Goal: Find specific page/section: Find specific page/section

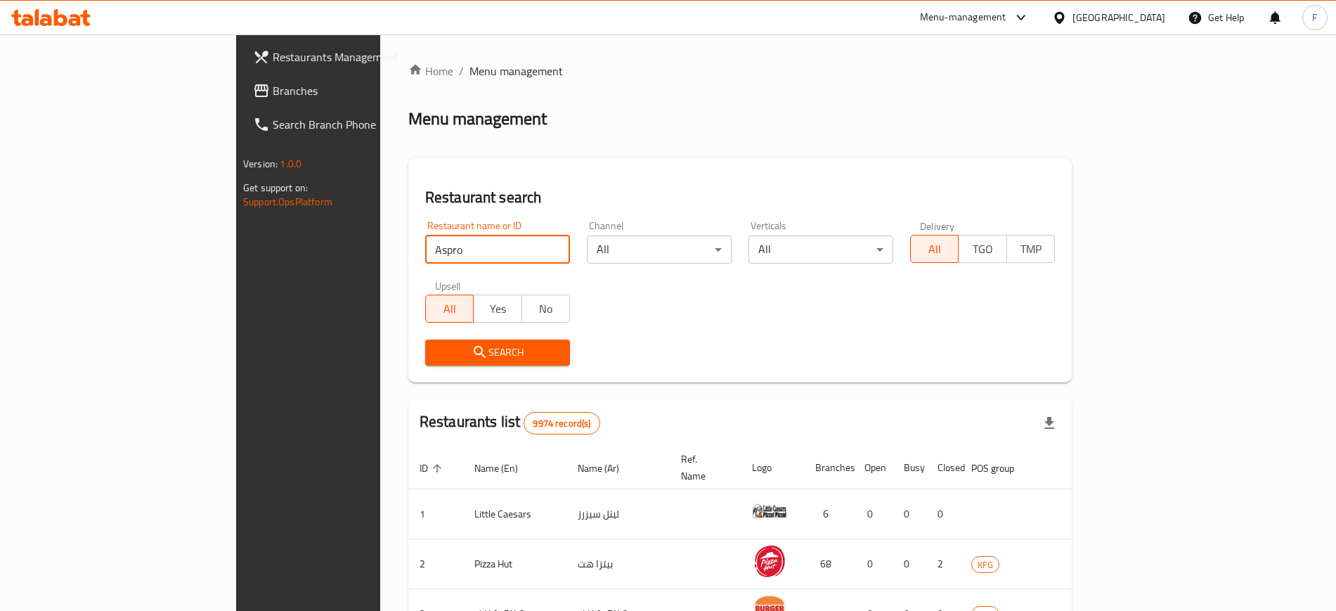
type input "Aspro"
click button "Search" at bounding box center [497, 353] width 145 height 26
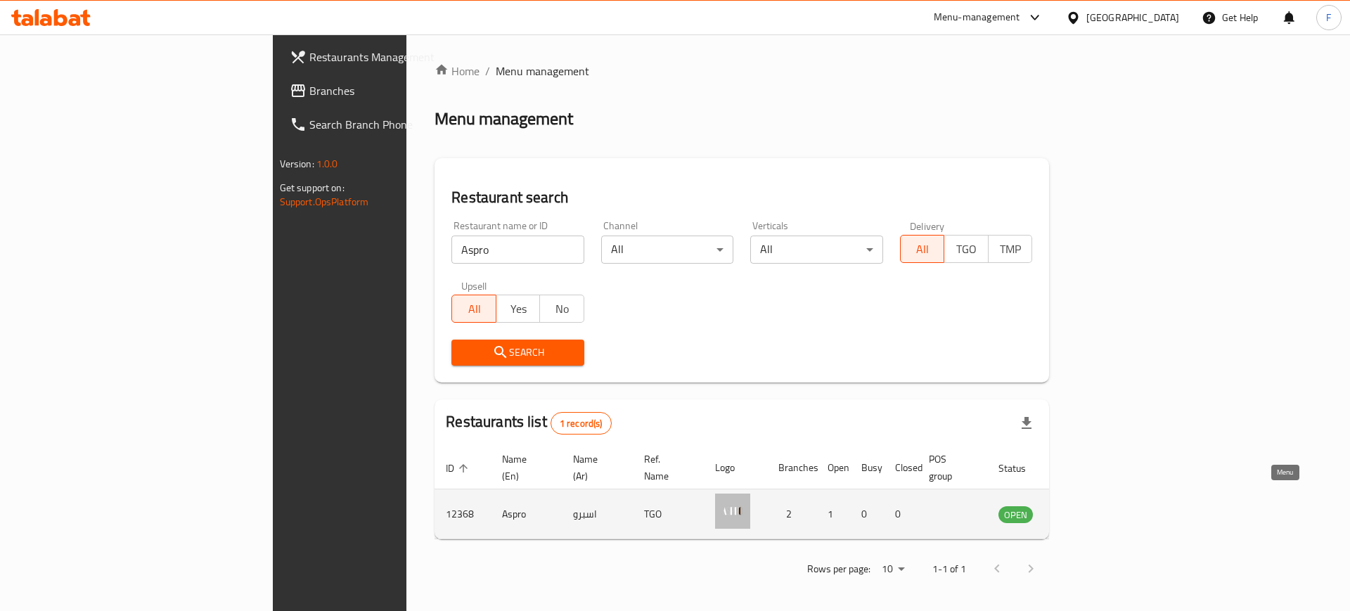
click at [1088, 509] on icon "enhanced table" at bounding box center [1080, 515] width 15 height 12
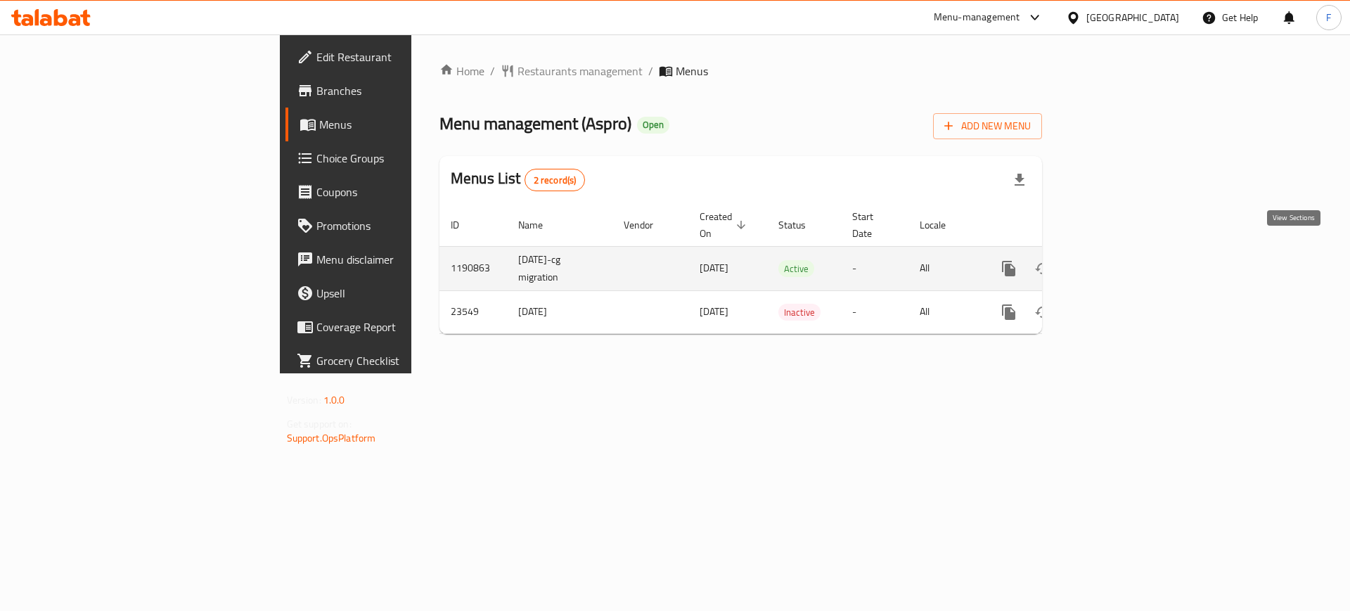
click at [1118, 260] on icon "enhanced table" at bounding box center [1110, 268] width 17 height 17
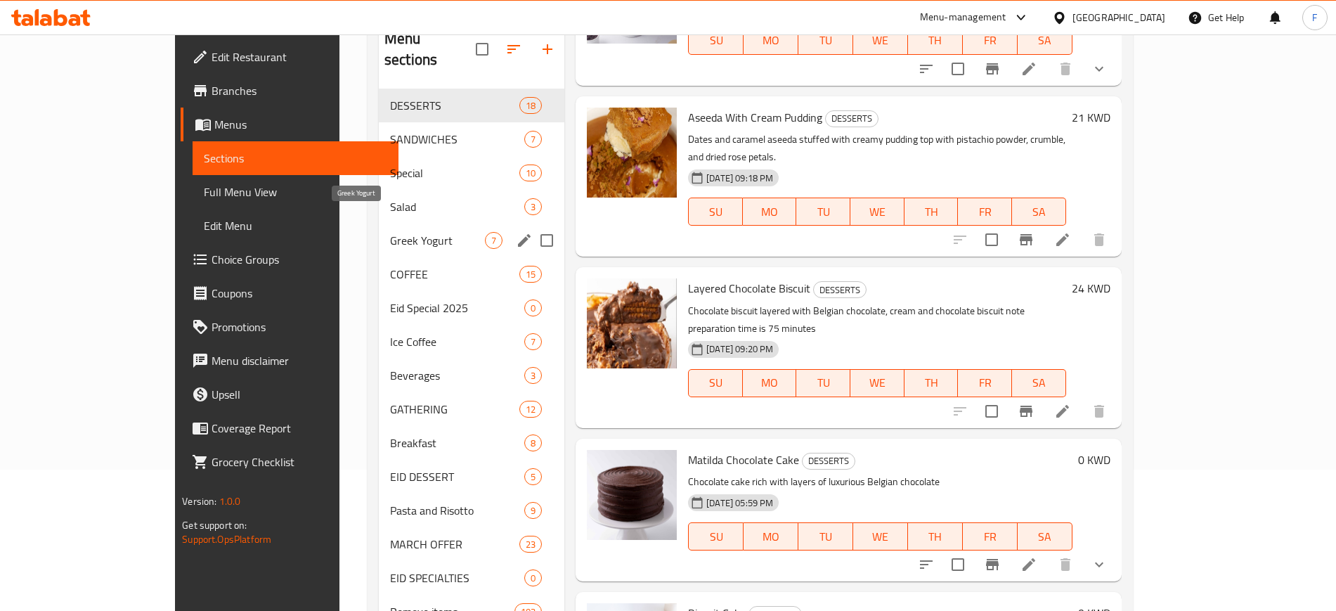
scroll to position [250, 0]
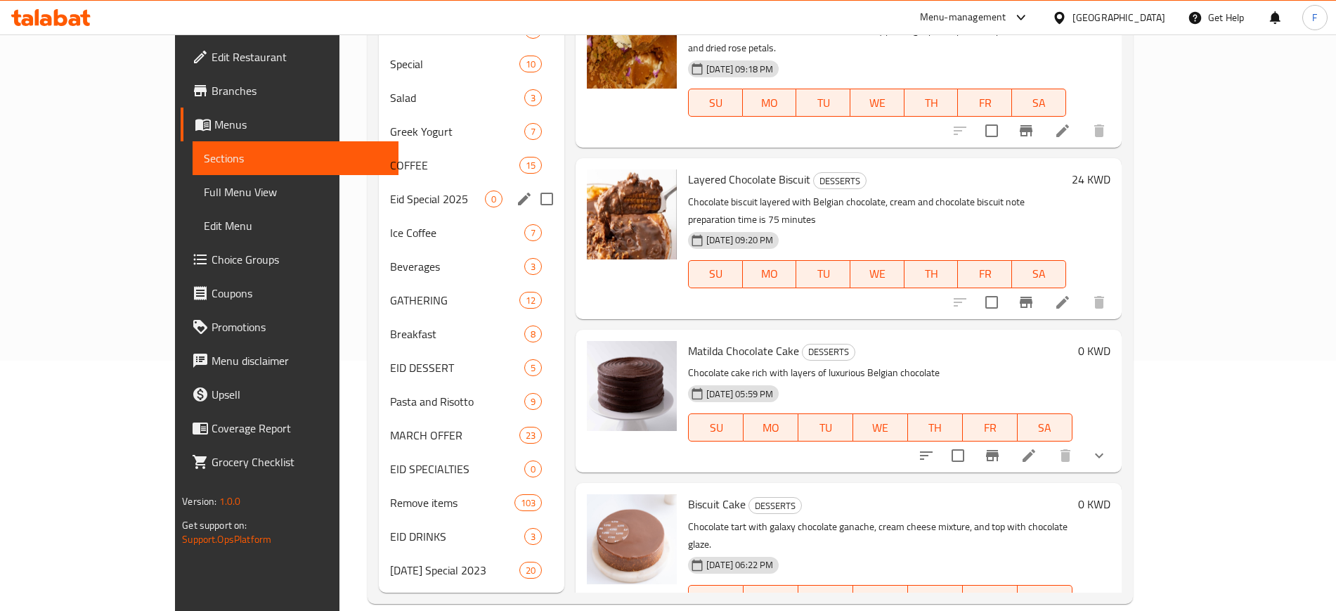
click at [403, 187] on div "Eid Special 2025 0" at bounding box center [472, 199] width 186 height 34
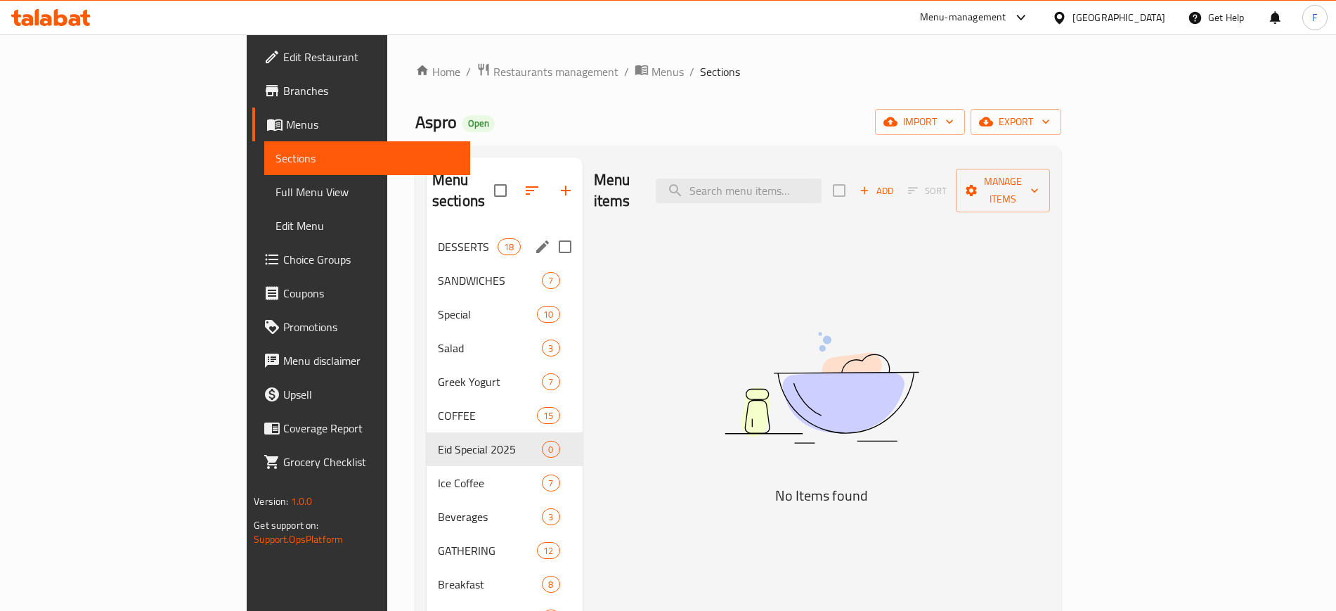
click at [427, 240] on div "DESSERTS 18" at bounding box center [505, 247] width 156 height 34
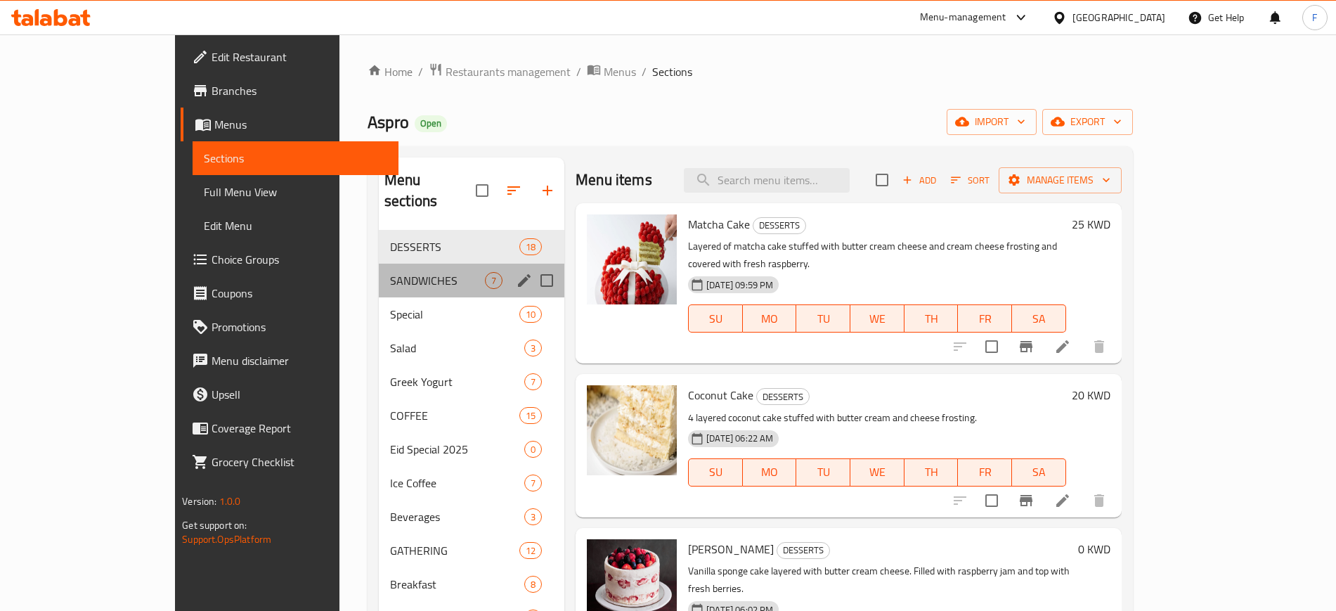
click at [379, 268] on div "SANDWICHES 7" at bounding box center [472, 281] width 186 height 34
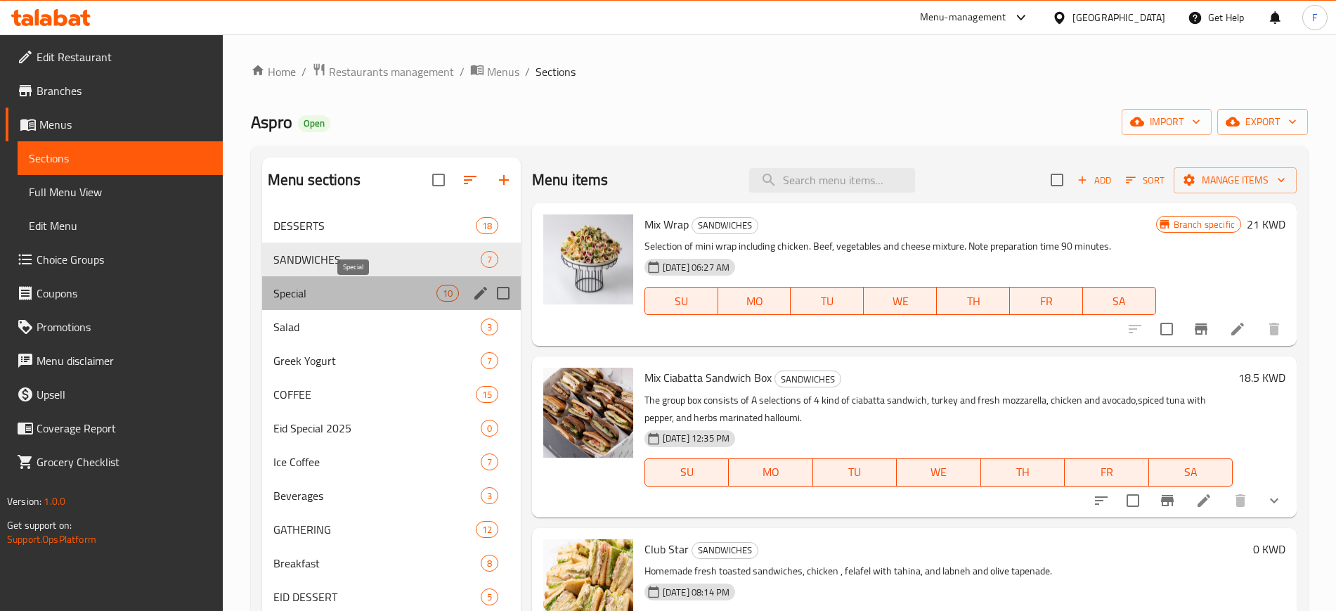
click at [330, 300] on span "Special" at bounding box center [354, 293] width 163 height 17
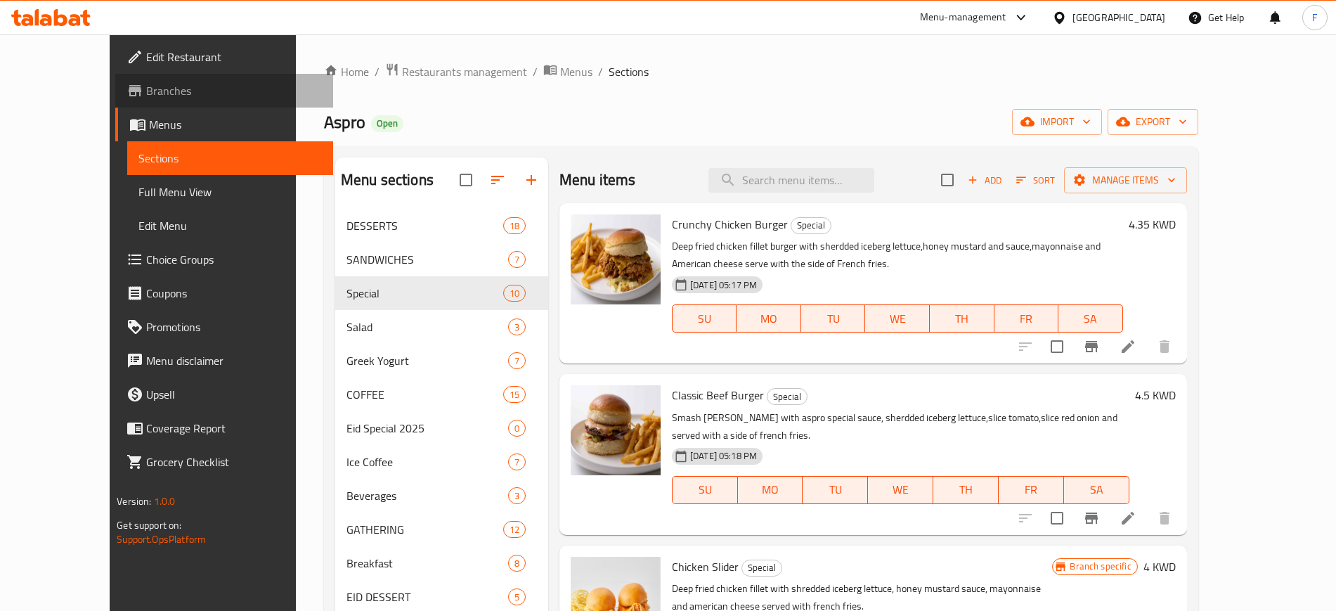
click at [146, 84] on span "Branches" at bounding box center [233, 90] width 175 height 17
